Goal: Task Accomplishment & Management: Manage account settings

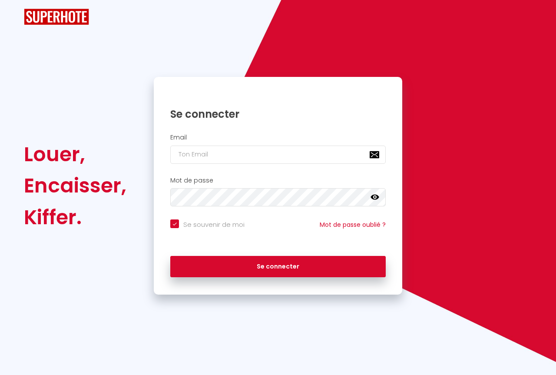
checkbox input "true"
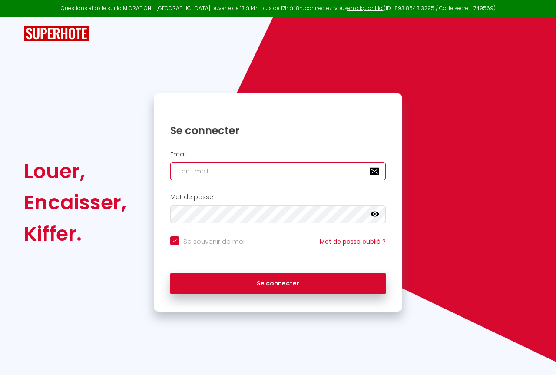
click at [267, 167] on input "email" at bounding box center [277, 171] width 215 height 18
type input "h"
checkbox input "true"
type input "he"
checkbox input "true"
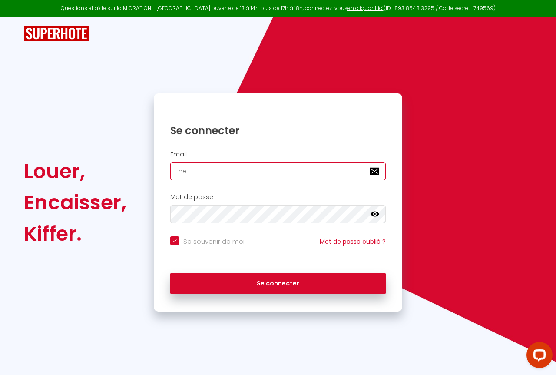
type input "hel"
checkbox input "true"
type input "hele"
checkbox input "true"
type input "[PERSON_NAME]"
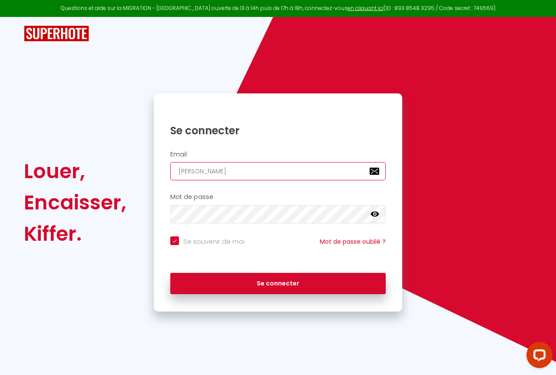
checkbox input "true"
type input "[PERSON_NAME]"
checkbox input "true"
type input "[PERSON_NAME]."
checkbox input "true"
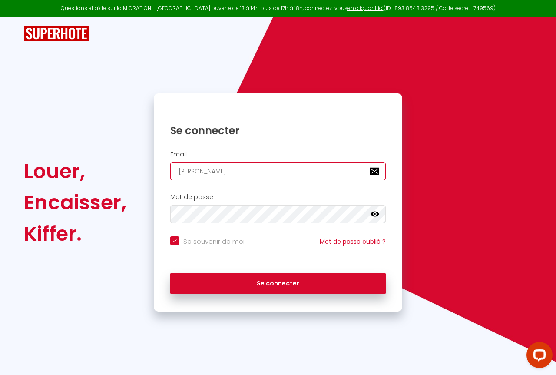
type input "[PERSON_NAME].m"
checkbox input "true"
type input "[DOMAIN_NAME]"
checkbox input "true"
type input "[PERSON_NAME].mor"
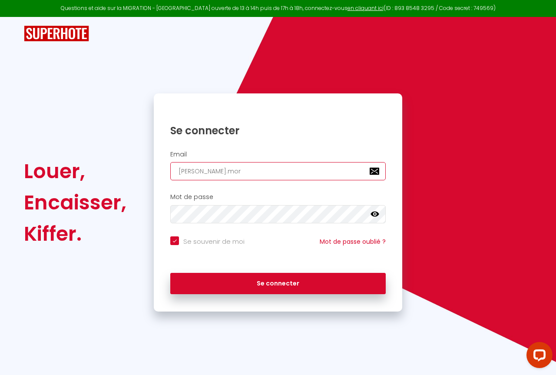
checkbox input "true"
type input "[PERSON_NAME].[PERSON_NAME]"
checkbox input "true"
type input "[PERSON_NAME].morau"
checkbox input "true"
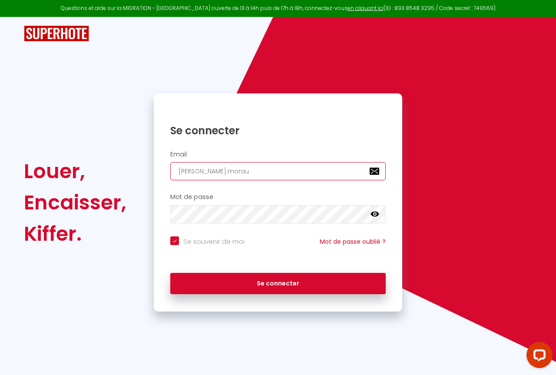
type input "[PERSON_NAME].moraul"
checkbox input "true"
type input "[PERSON_NAME].morault"
checkbox input "true"
type input "[PERSON_NAME].morault@"
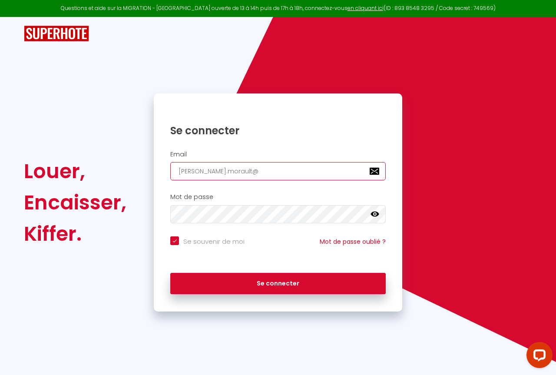
checkbox input "true"
type input "[PERSON_NAME]"
checkbox input "true"
type input "[PERSON_NAME]"
checkbox input "true"
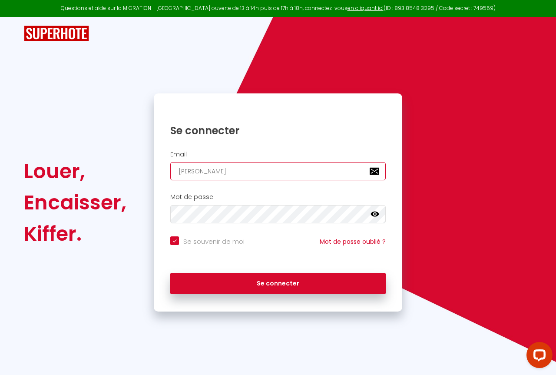
type input "[PERSON_NAME]"
checkbox input "true"
type input "[PERSON_NAME]"
checkbox input "true"
type input "[PERSON_NAME]"
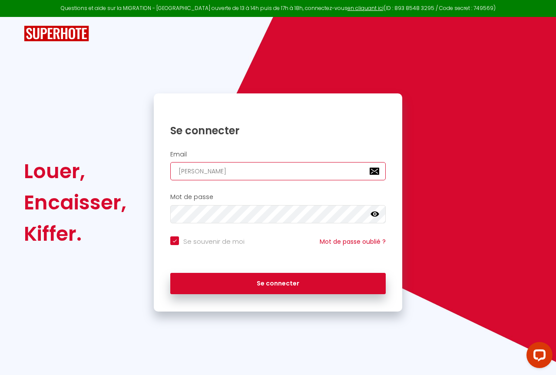
checkbox input "true"
type input "[PERSON_NAME]"
checkbox input "true"
type input "[PERSON_NAME]"
checkbox input "true"
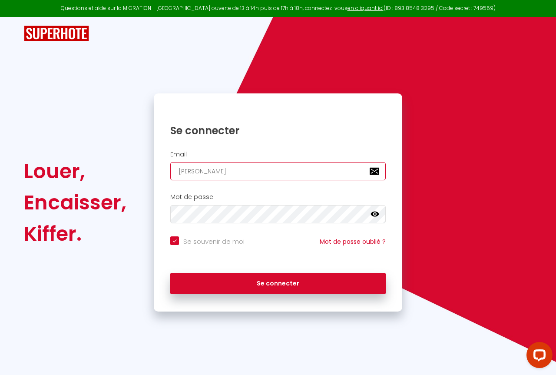
type input "[PERSON_NAME]"
checkbox input "true"
type input "[PERSON_NAME]"
checkbox input "true"
type input "[PERSON_NAME]."
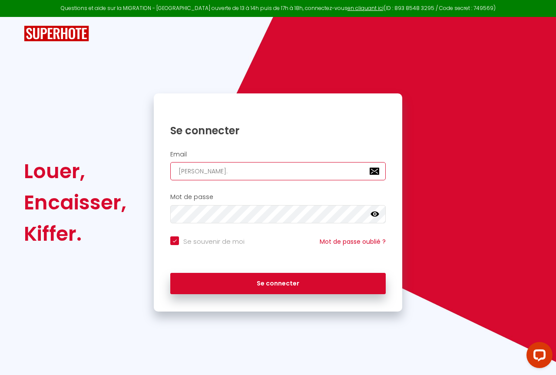
checkbox input "true"
type input "[PERSON_NAME]"
checkbox input "true"
type input "[PERSON_NAME][EMAIL_ADDRESS][DOMAIN_NAME]"
checkbox input "true"
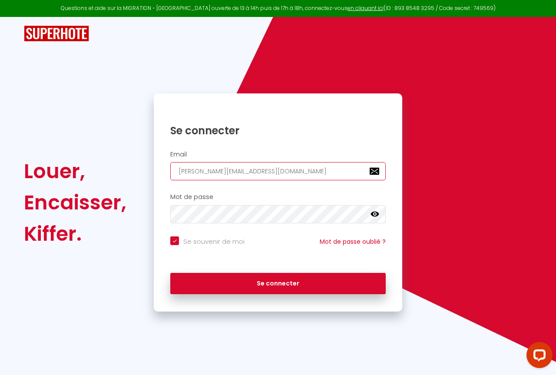
type input "[PERSON_NAME][EMAIL_ADDRESS][DOMAIN_NAME]"
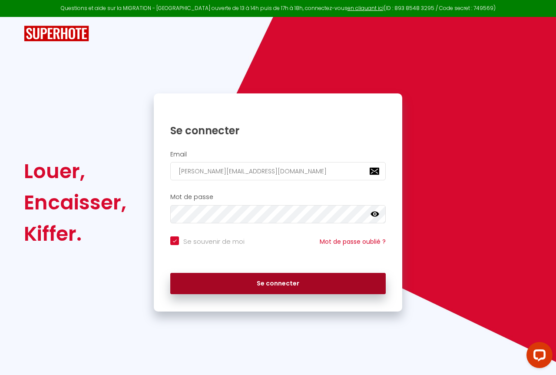
click at [289, 286] on button "Se connecter" at bounding box center [277, 284] width 215 height 22
checkbox input "true"
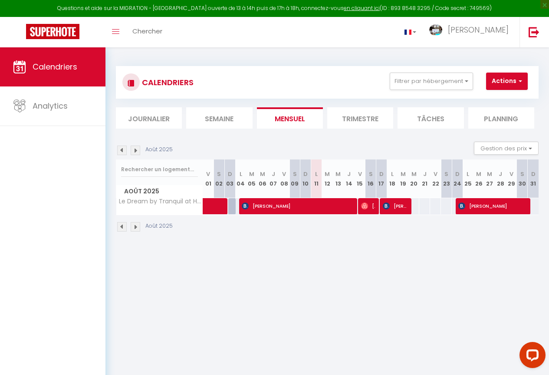
click at [134, 224] on img at bounding box center [136, 227] width 10 height 10
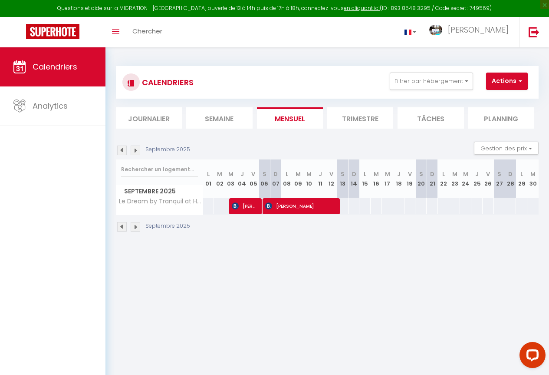
click at [124, 227] on img at bounding box center [122, 227] width 10 height 10
